Goal: Task Accomplishment & Management: Use online tool/utility

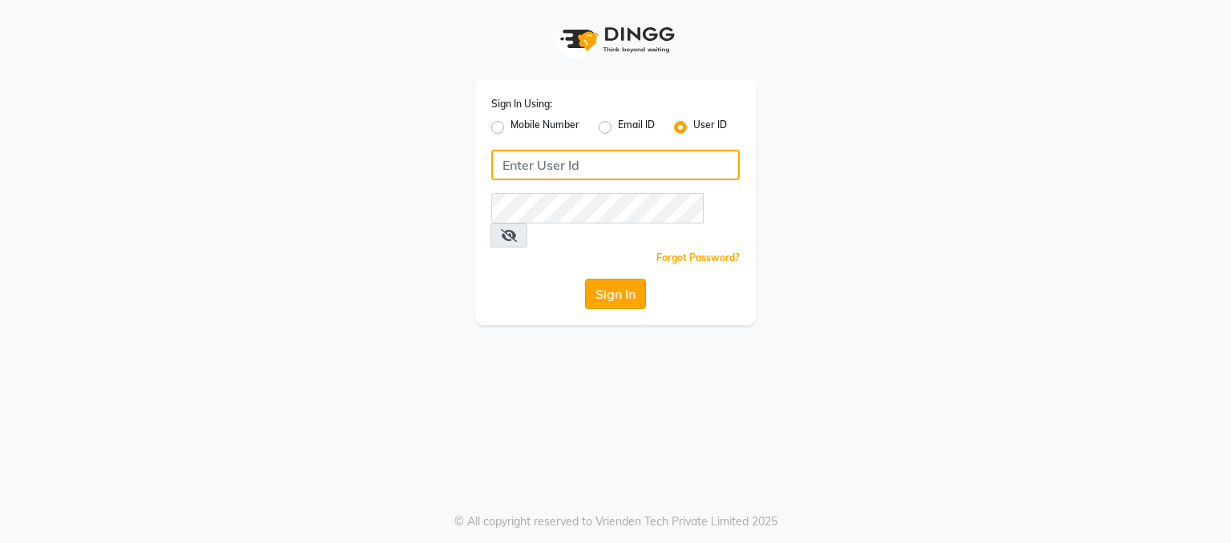
type input "facex"
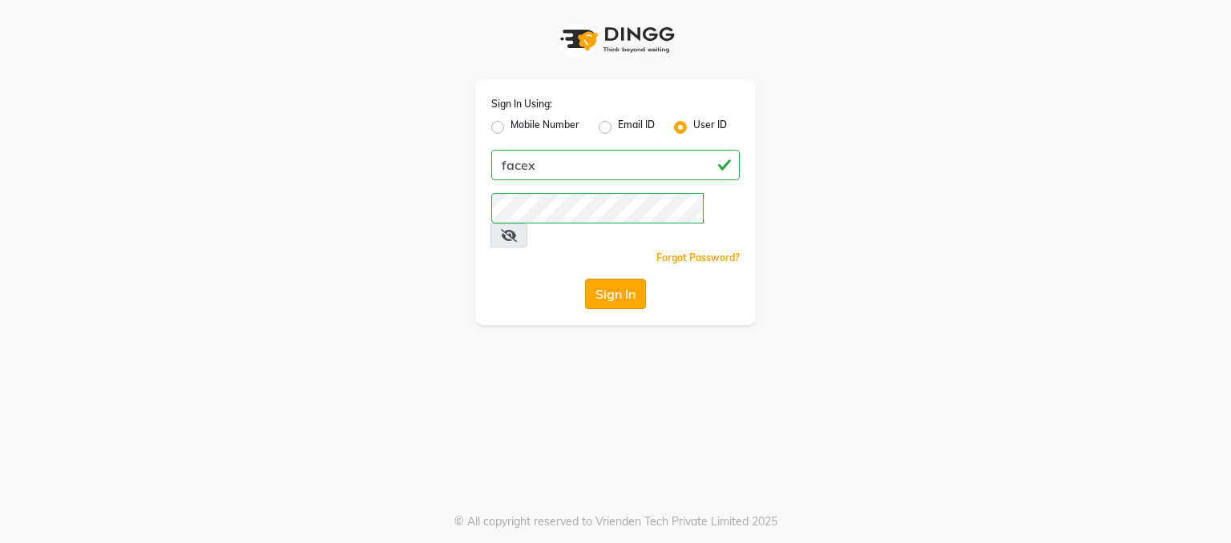
click at [614, 279] on button "Sign In" at bounding box center [615, 294] width 61 height 30
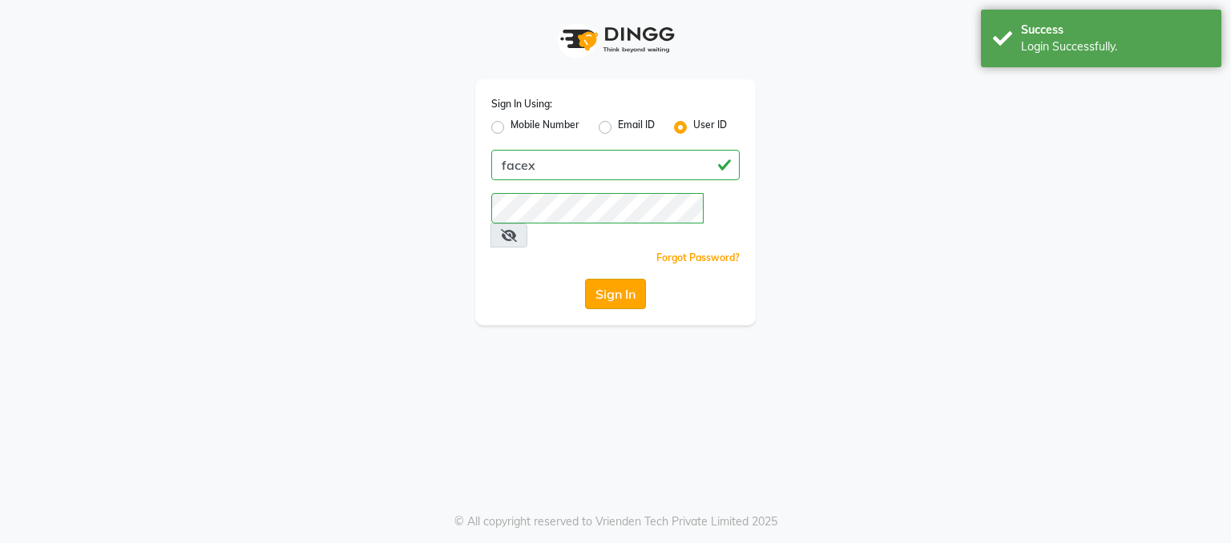
click at [614, 279] on button "Sign In" at bounding box center [615, 294] width 61 height 30
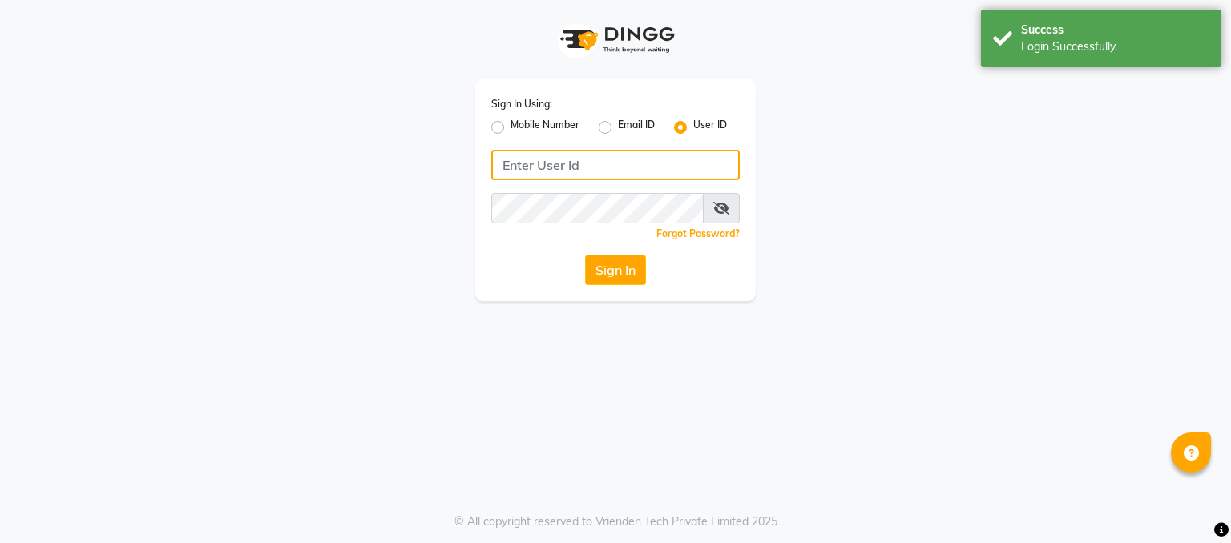
type input "facex"
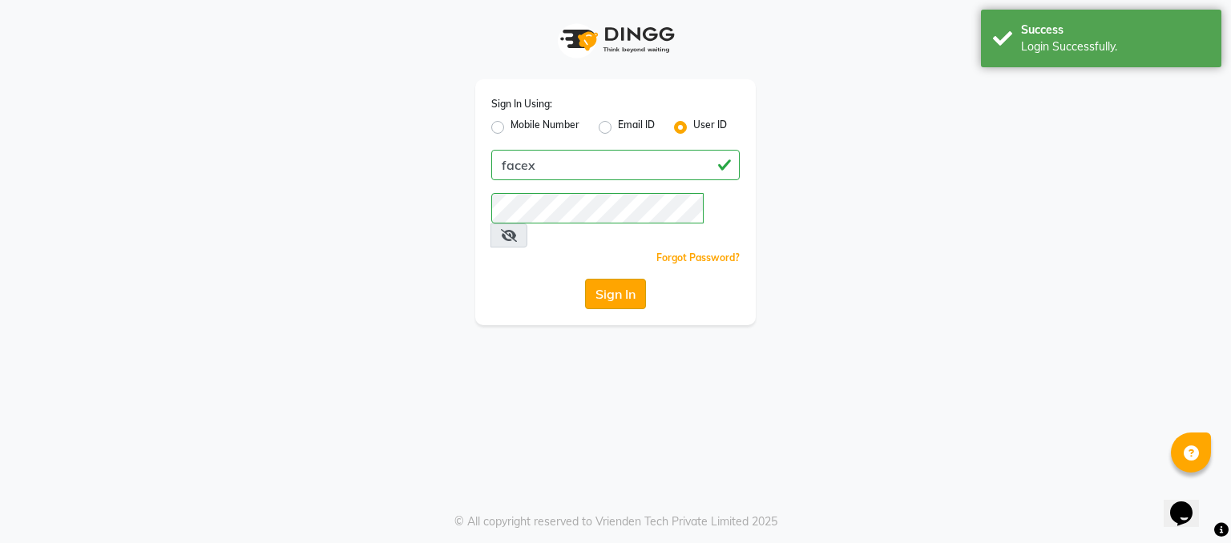
click at [631, 279] on button "Sign In" at bounding box center [615, 294] width 61 height 30
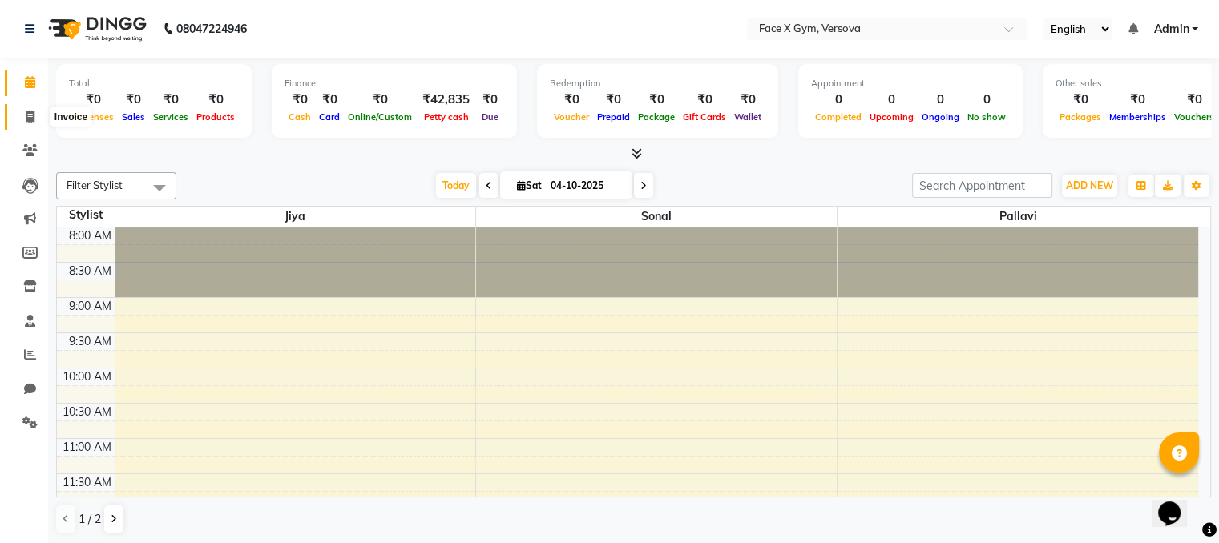
click at [30, 115] on icon at bounding box center [30, 117] width 9 height 12
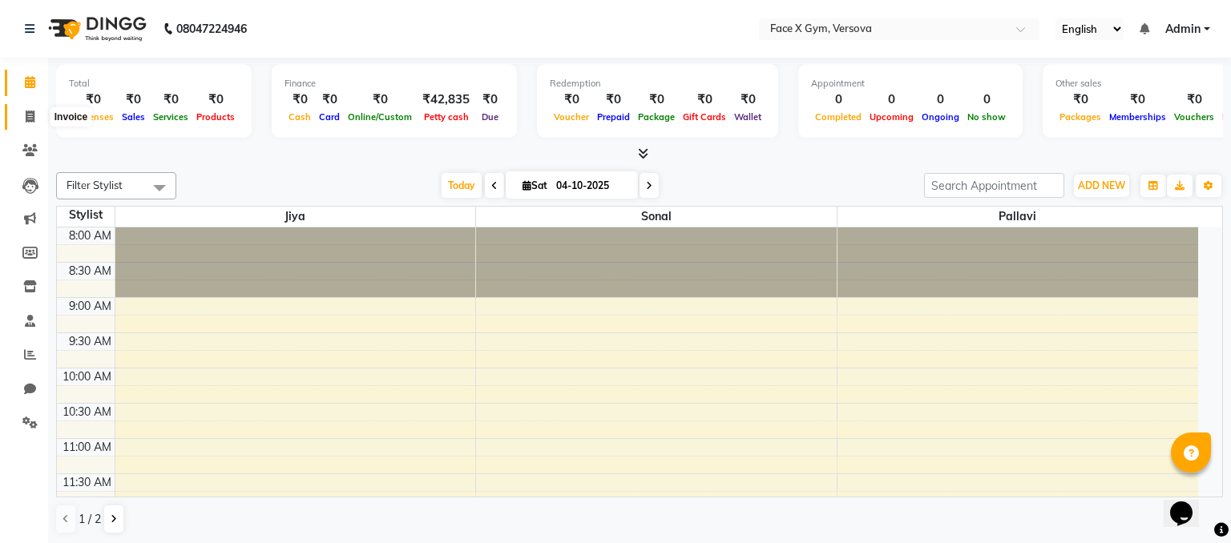
select select "service"
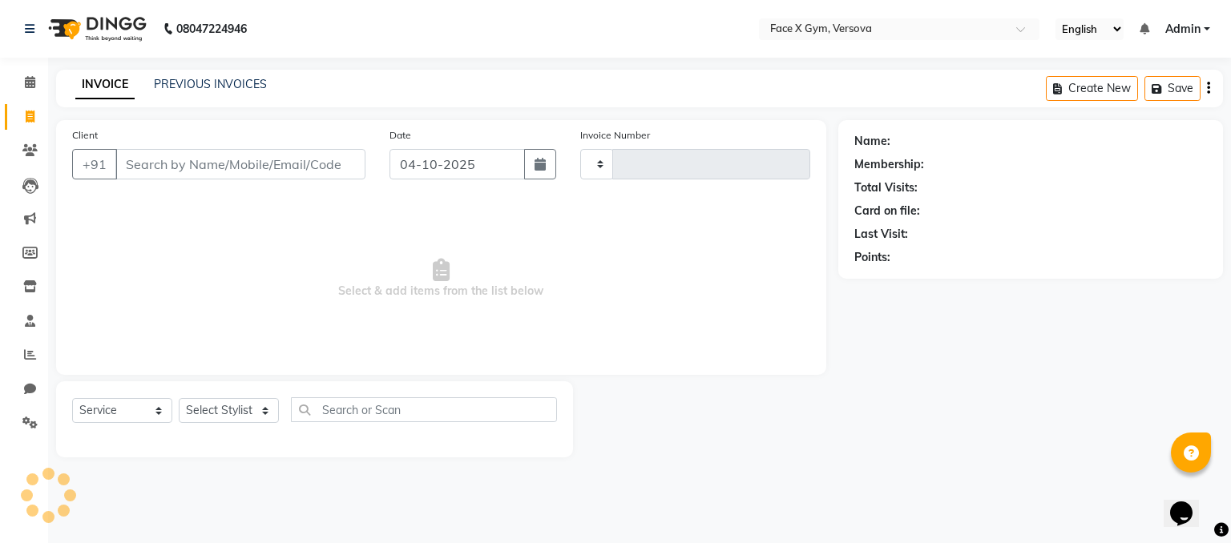
type input "0040"
select select "8976"
